Goal: Browse casually: Explore the website without a specific task or goal

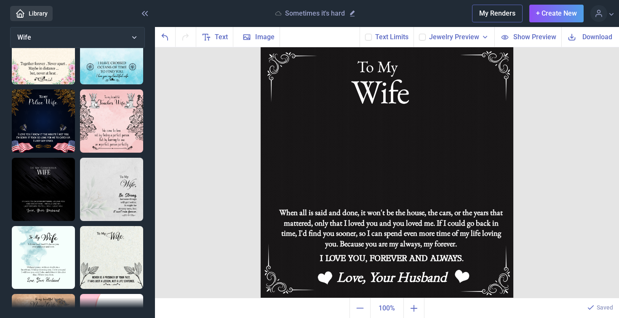
scroll to position [238, 0]
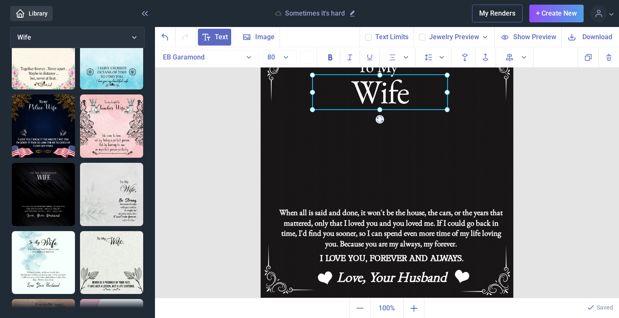
click at [261, 45] on div "Wife" at bounding box center [261, 45] width 0 height 0
click at [411, 94] on div at bounding box center [380, 92] width 135 height 35
click at [355, 94] on div at bounding box center [380, 92] width 135 height 35
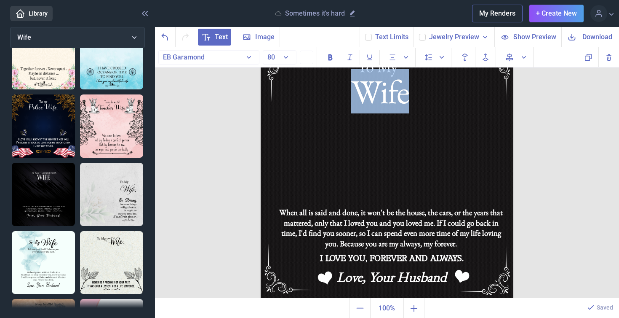
click at [355, 94] on div "Wife" at bounding box center [380, 92] width 135 height 35
click at [414, 91] on div "Wife" at bounding box center [380, 92] width 135 height 35
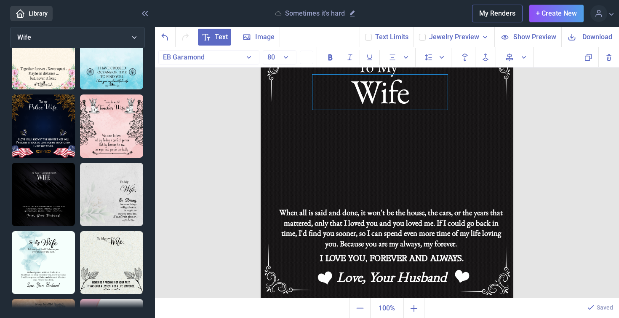
click at [414, 91] on div "Wife" at bounding box center [380, 92] width 135 height 35
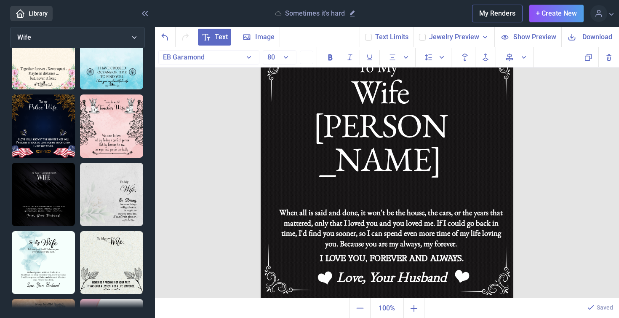
click at [493, 119] on img at bounding box center [387, 171] width 253 height 253
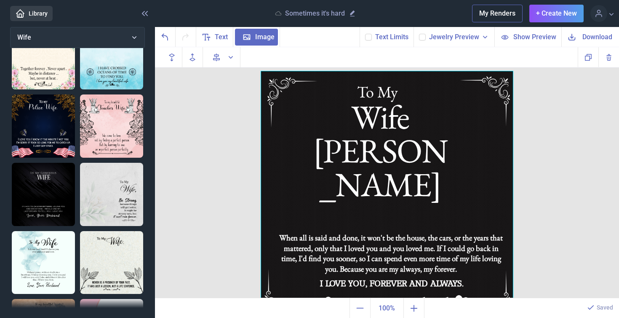
scroll to position [9, 0]
